Goal: Task Accomplishment & Management: Use online tool/utility

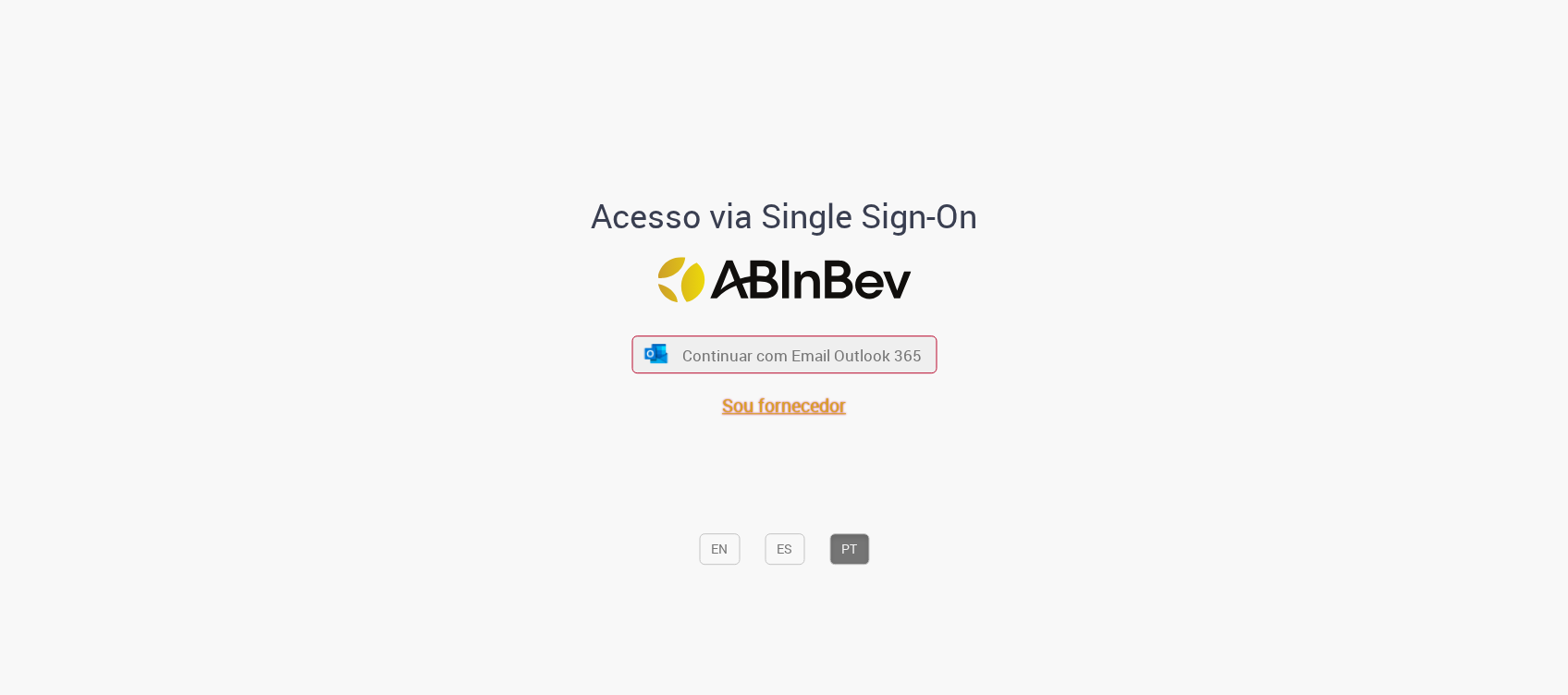
click at [775, 401] on span "Sou fornecedor" at bounding box center [784, 405] width 124 height 25
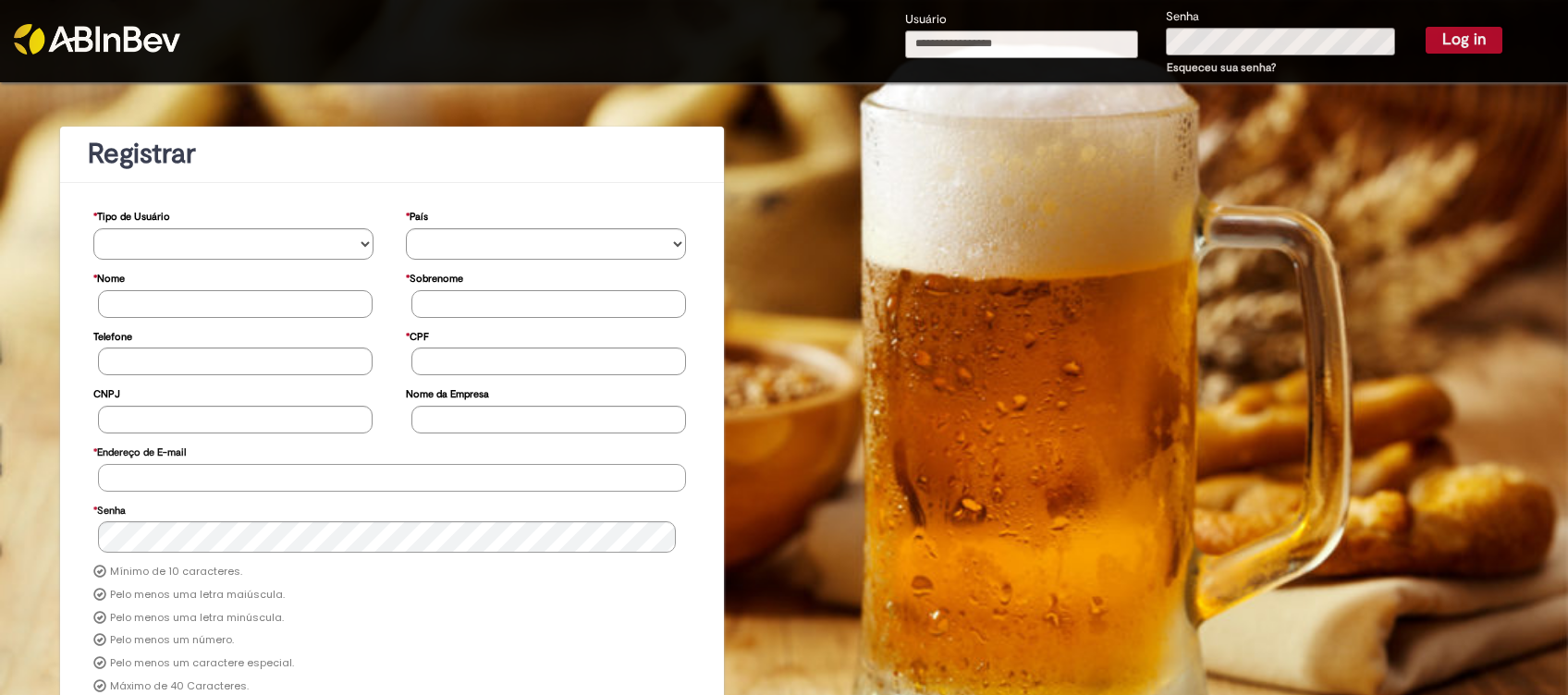
type input "**********"
click at [1438, 37] on button "Log in" at bounding box center [1464, 40] width 77 height 26
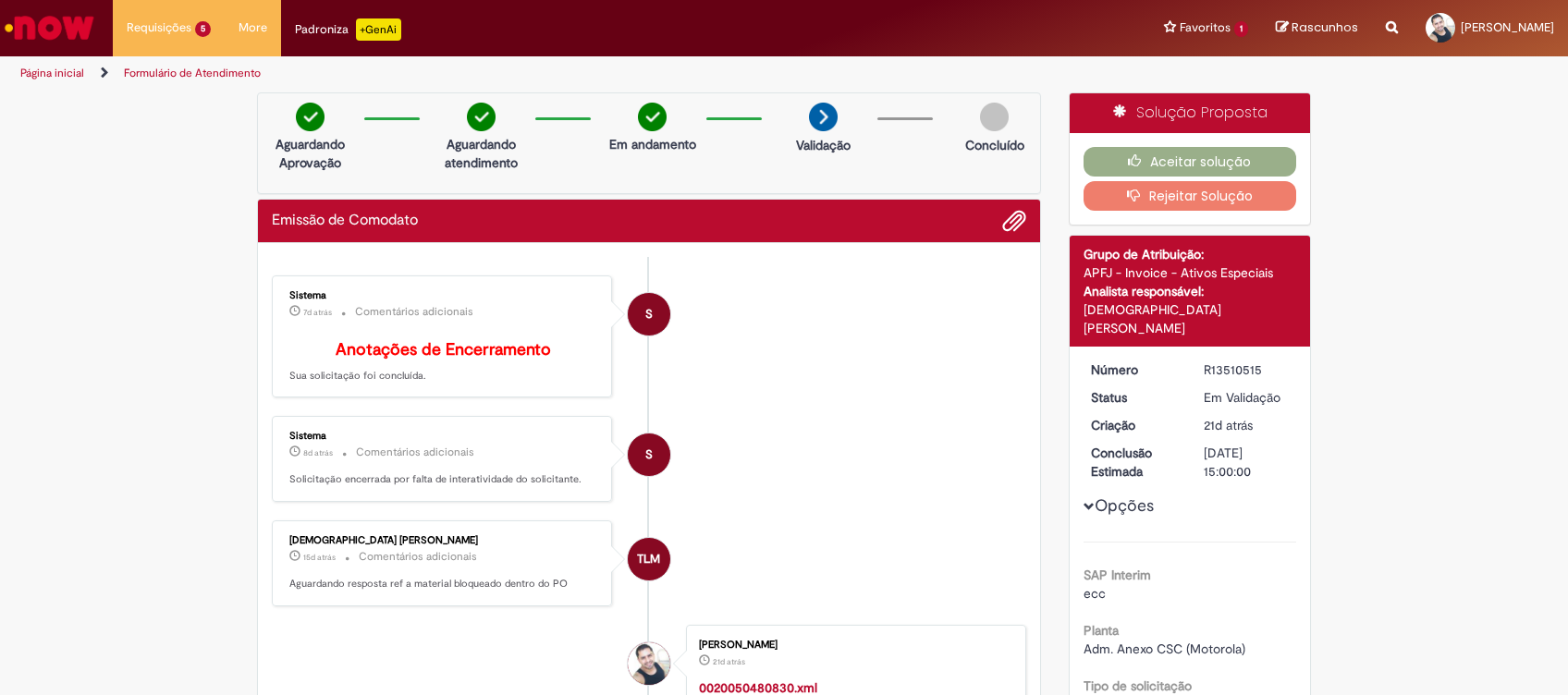
click at [1175, 361] on div "R13510515" at bounding box center [1247, 370] width 86 height 19
copy div "R13510515"
drag, startPoint x: 6, startPoint y: 368, endPoint x: 169, endPoint y: 277, distance: 186.7
